Goal: Task Accomplishment & Management: Manage account settings

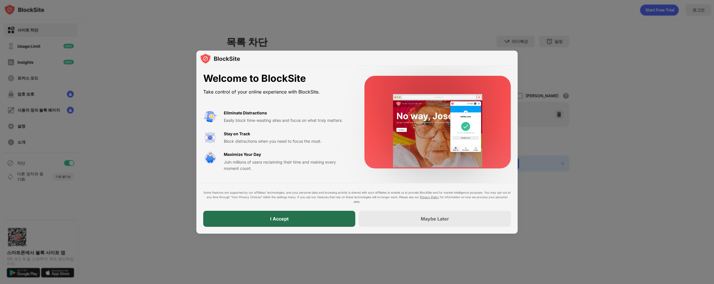
click at [327, 222] on div "I Accept" at bounding box center [279, 219] width 152 height 16
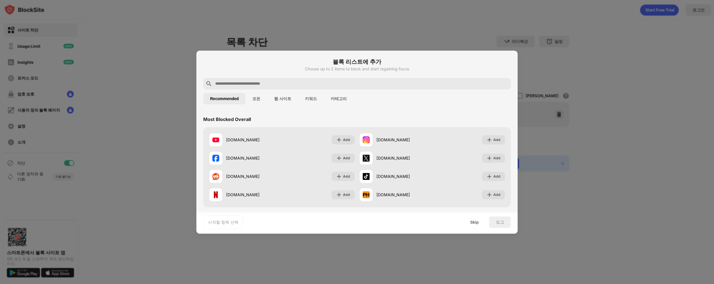
click at [542, 150] on div at bounding box center [357, 142] width 714 height 284
click at [495, 220] on div "도그" at bounding box center [500, 221] width 22 height 11
click at [479, 223] on div "Skip" at bounding box center [474, 222] width 9 height 5
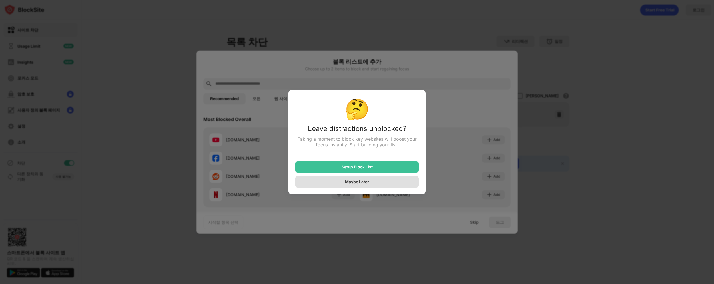
click at [368, 182] on div "Maybe Later" at bounding box center [357, 181] width 24 height 5
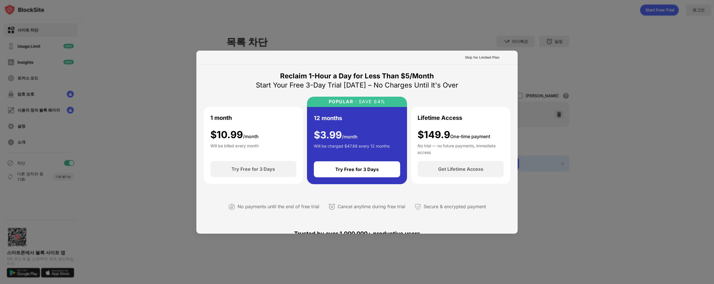
click at [545, 113] on div at bounding box center [357, 142] width 714 height 284
click at [438, 59] on div "Skip for Limited Plan" at bounding box center [356, 58] width 321 height 14
click at [484, 57] on div "Skip for Limited Plan" at bounding box center [482, 58] width 34 height 6
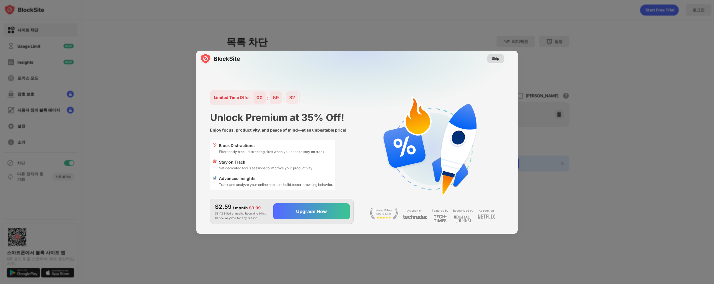
click at [495, 58] on div "Skip" at bounding box center [495, 59] width 7 height 6
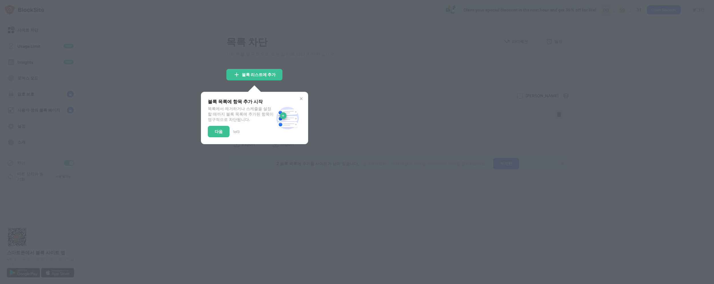
click at [349, 77] on div at bounding box center [357, 142] width 714 height 284
click at [221, 134] on div "다음" at bounding box center [219, 131] width 8 height 5
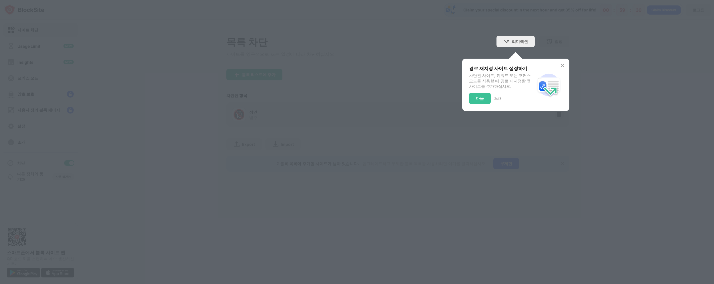
click at [221, 134] on div at bounding box center [357, 142] width 714 height 284
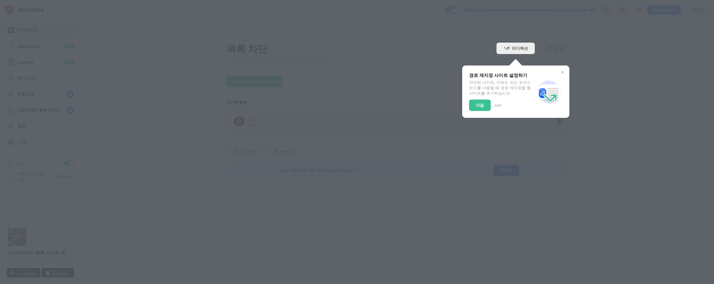
click at [481, 105] on div "다음" at bounding box center [480, 105] width 8 height 5
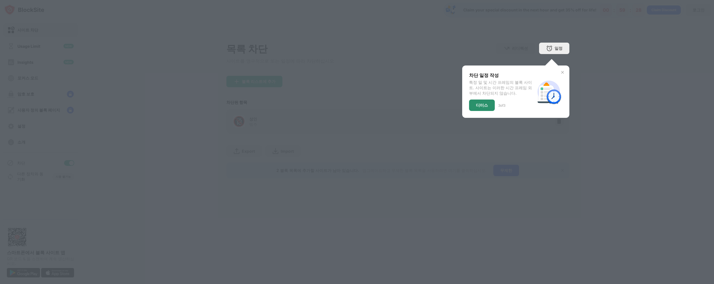
click at [482, 107] on div "디미스" at bounding box center [482, 105] width 12 height 5
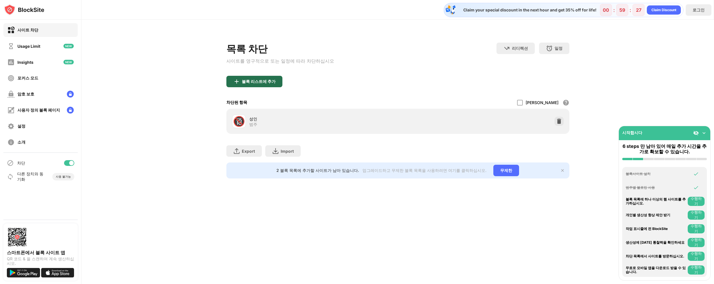
click at [247, 87] on div "블록 리스트에 추가" at bounding box center [254, 81] width 56 height 11
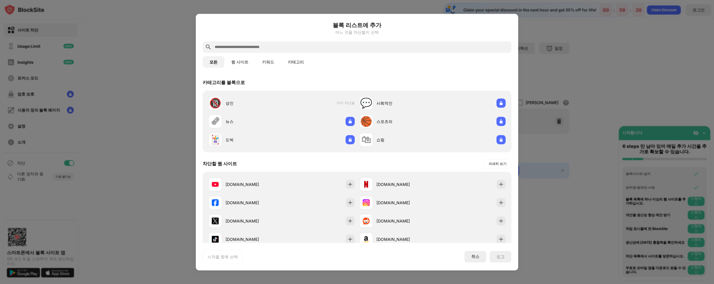
click at [238, 60] on button "웹 사이트" at bounding box center [239, 61] width 31 height 11
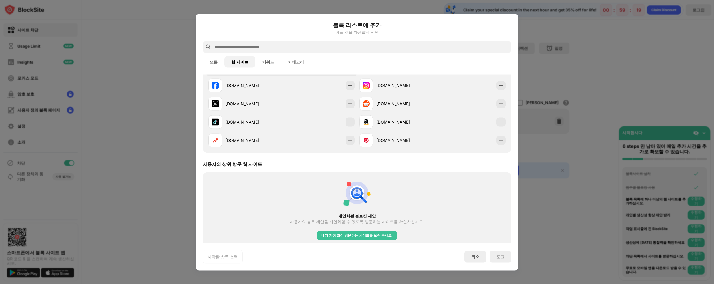
scroll to position [40, 0]
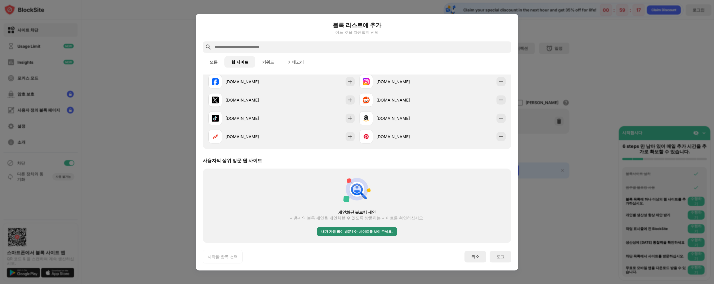
click at [362, 230] on div "내가 가장 많이 방문하는 사이트를 보여 주세요." at bounding box center [356, 231] width 71 height 6
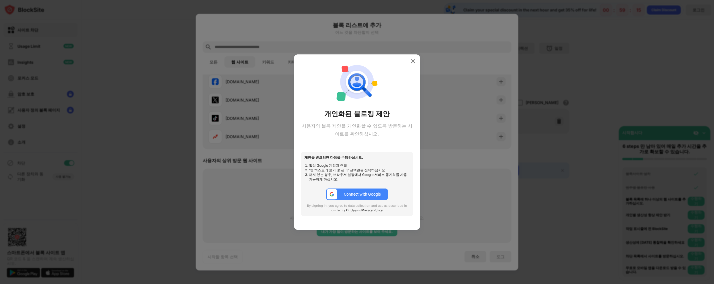
click at [414, 57] on div at bounding box center [413, 61] width 9 height 9
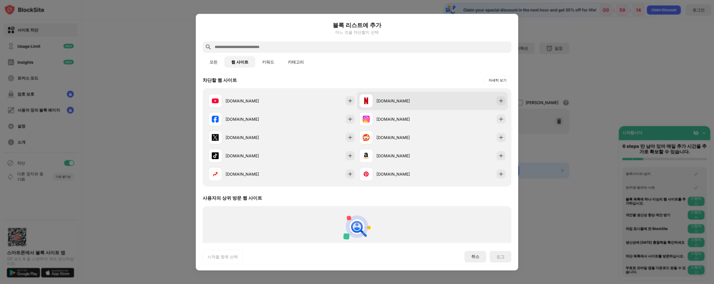
scroll to position [0, 0]
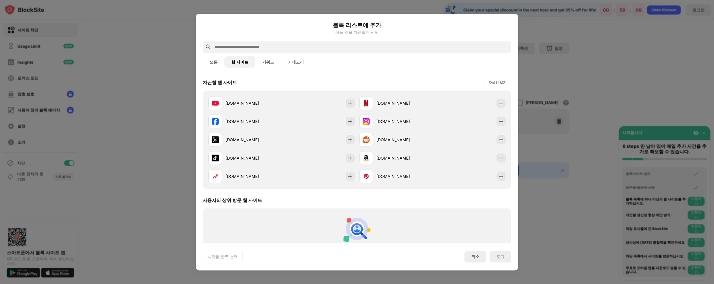
click at [295, 45] on input "text" at bounding box center [361, 46] width 295 height 7
paste input "**********"
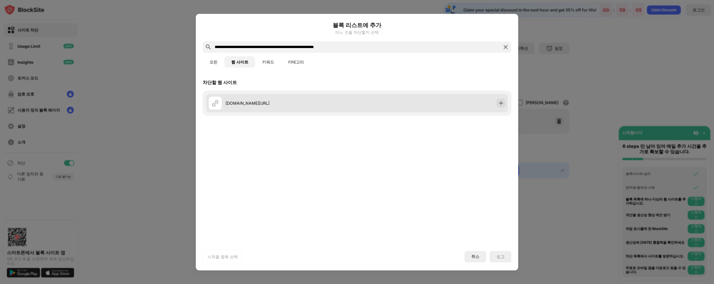
type input "**********"
click at [470, 99] on div "[DOMAIN_NAME][URL]" at bounding box center [357, 103] width 302 height 18
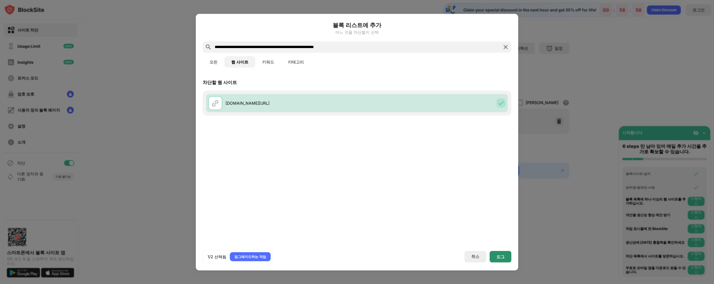
click at [497, 258] on div "도그" at bounding box center [501, 256] width 8 height 5
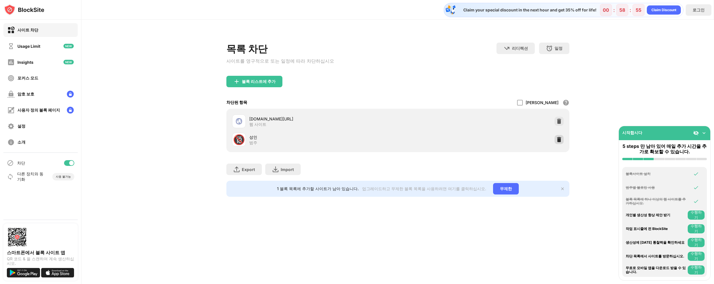
click at [558, 140] on img at bounding box center [559, 140] width 6 height 6
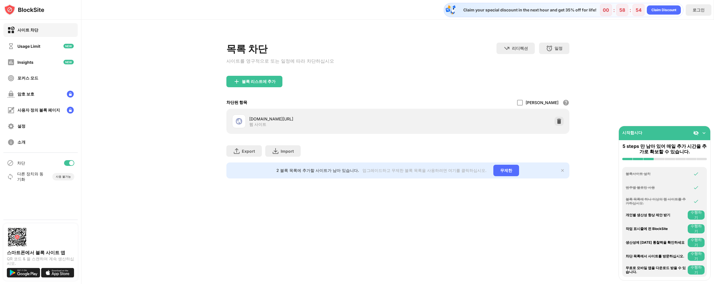
click at [563, 172] on img at bounding box center [562, 170] width 5 height 5
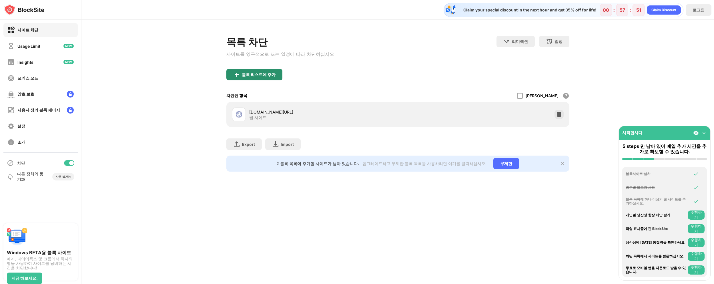
click at [253, 77] on div "블록 리스트에 추가" at bounding box center [259, 74] width 34 height 5
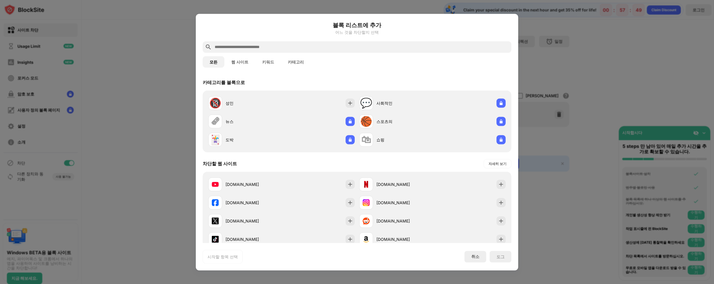
click at [261, 44] on input "text" at bounding box center [361, 46] width 295 height 7
paste input "**********"
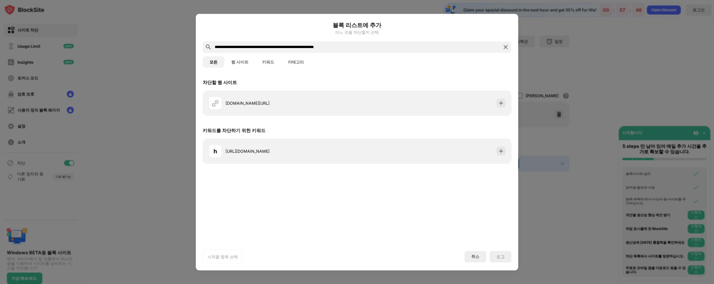
type input "**********"
click at [503, 257] on div "도그" at bounding box center [501, 256] width 8 height 5
click at [504, 258] on div "도그" at bounding box center [501, 256] width 8 height 5
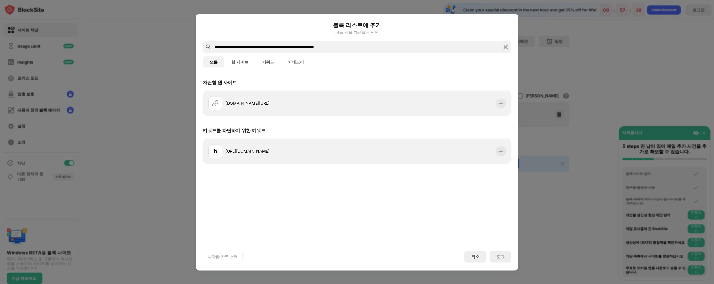
click at [504, 258] on div "도그" at bounding box center [501, 256] width 8 height 5
click at [479, 260] on div "취소" at bounding box center [476, 256] width 22 height 11
